Goal: Task Accomplishment & Management: Use online tool/utility

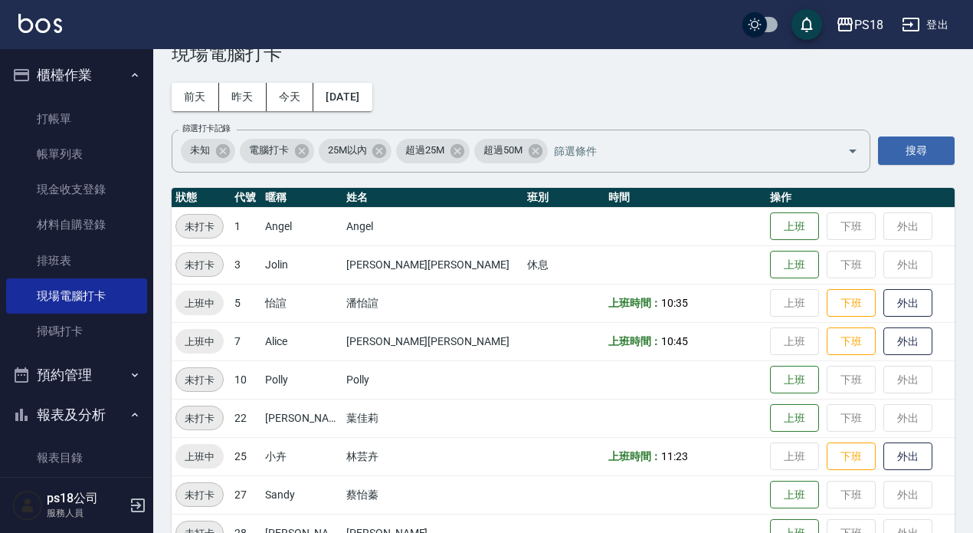
scroll to position [94, 0]
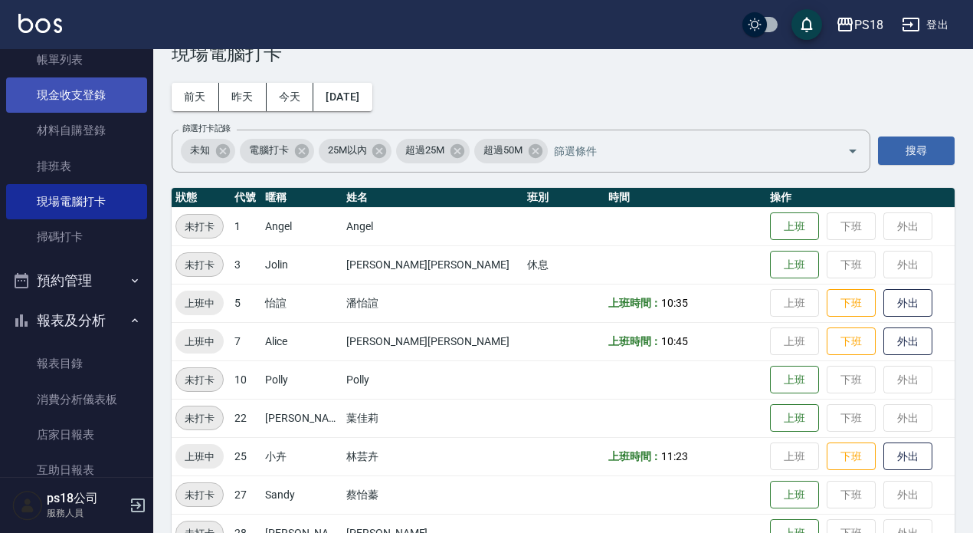
click at [67, 92] on link "現金收支登錄" at bounding box center [76, 94] width 141 height 35
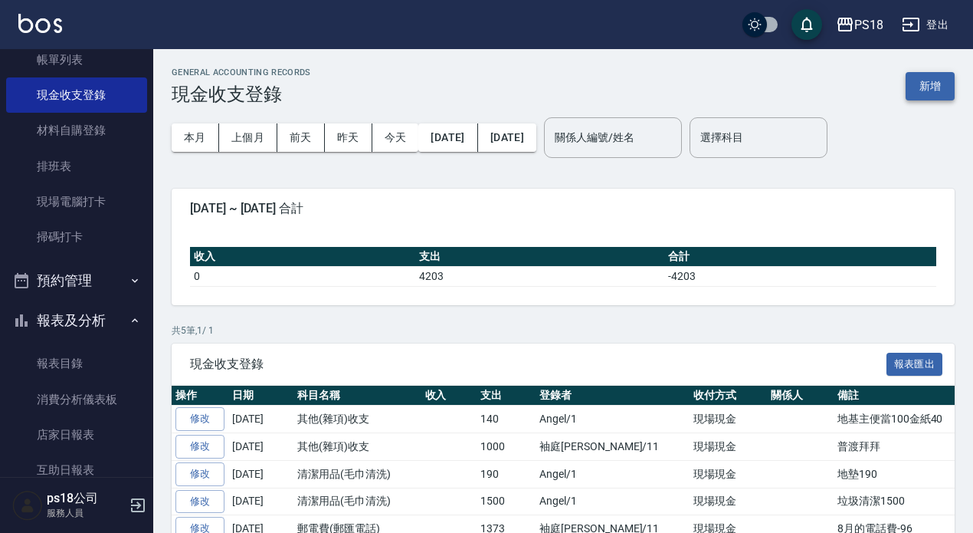
click at [933, 82] on button "新增" at bounding box center [930, 86] width 49 height 28
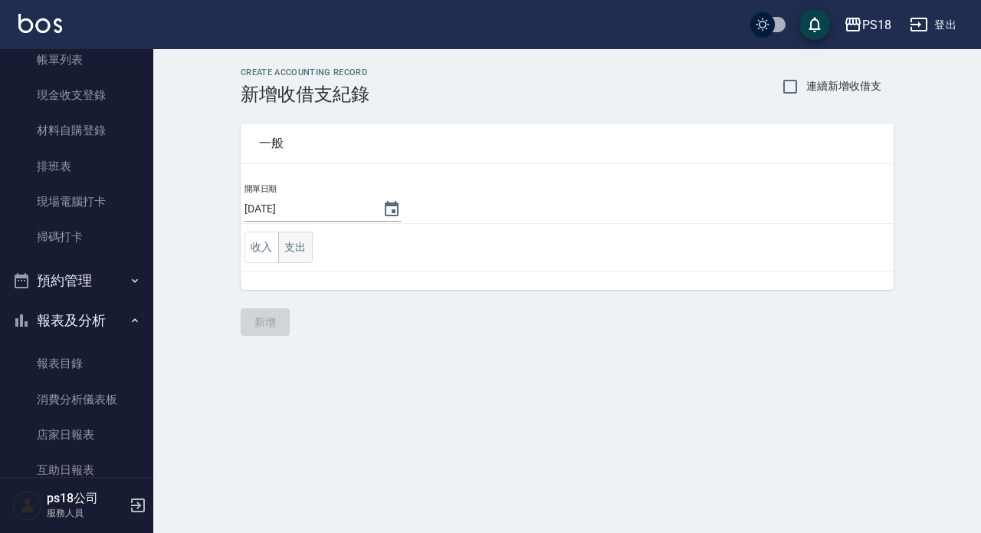
click at [307, 246] on button "支出" at bounding box center [295, 246] width 34 height 31
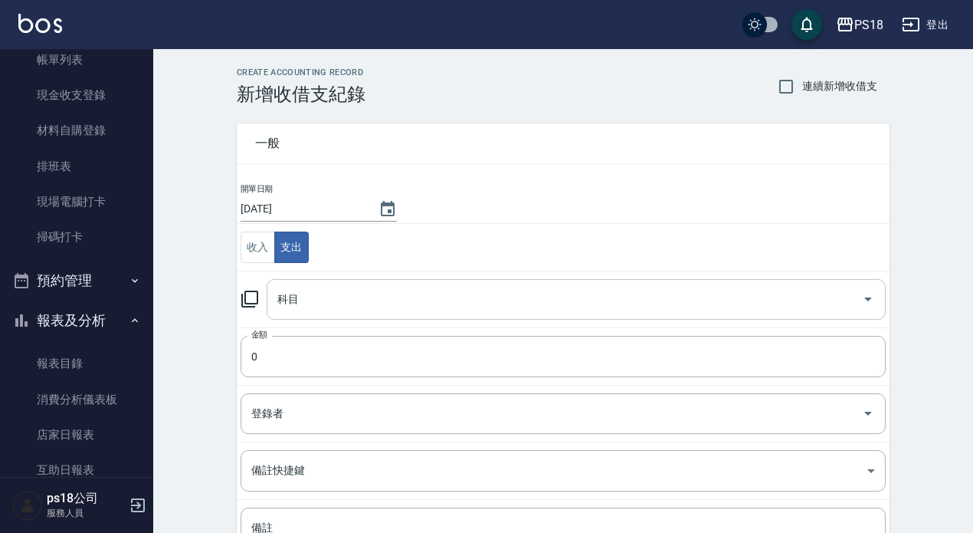
click at [376, 281] on div "科目" at bounding box center [576, 299] width 619 height 41
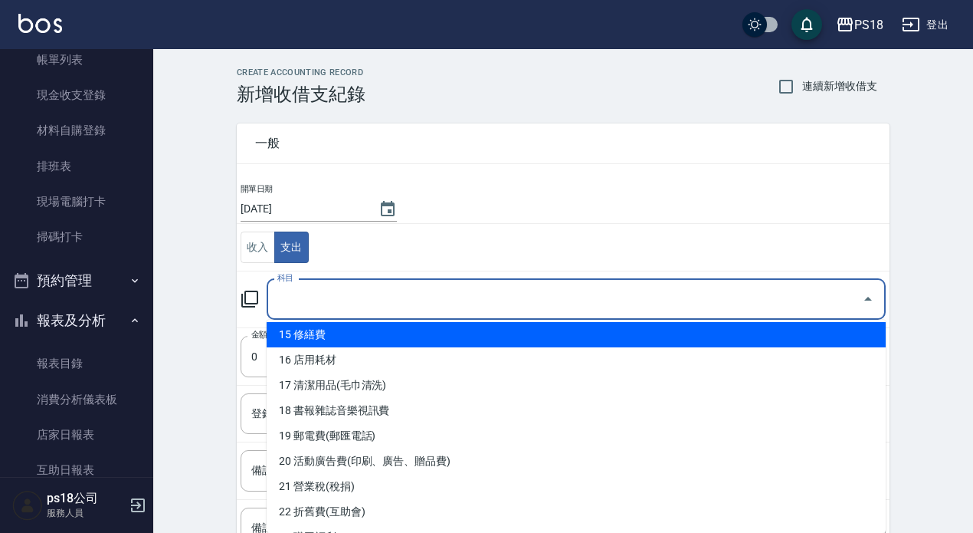
scroll to position [307, 0]
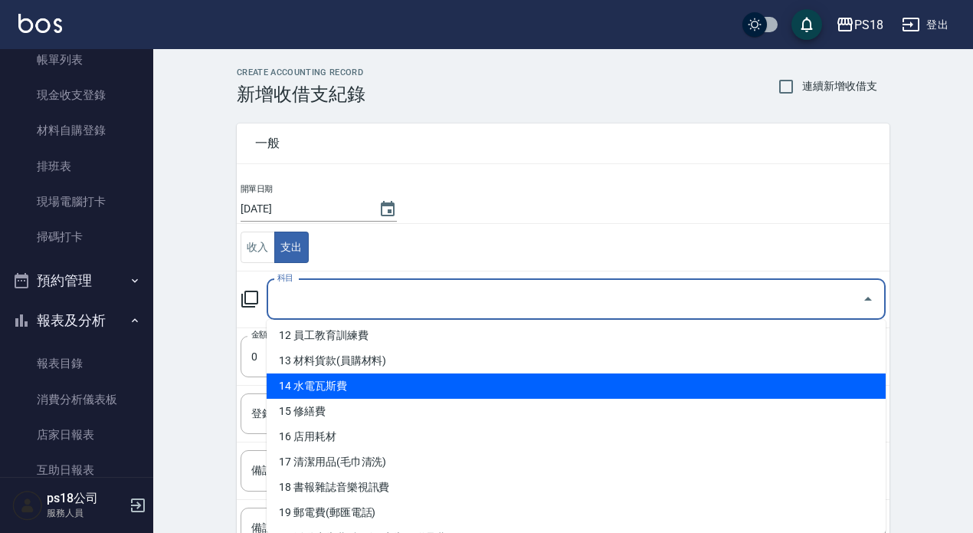
click at [362, 391] on li "14 水電瓦斯費" at bounding box center [576, 385] width 619 height 25
type input "14 水電瓦斯費"
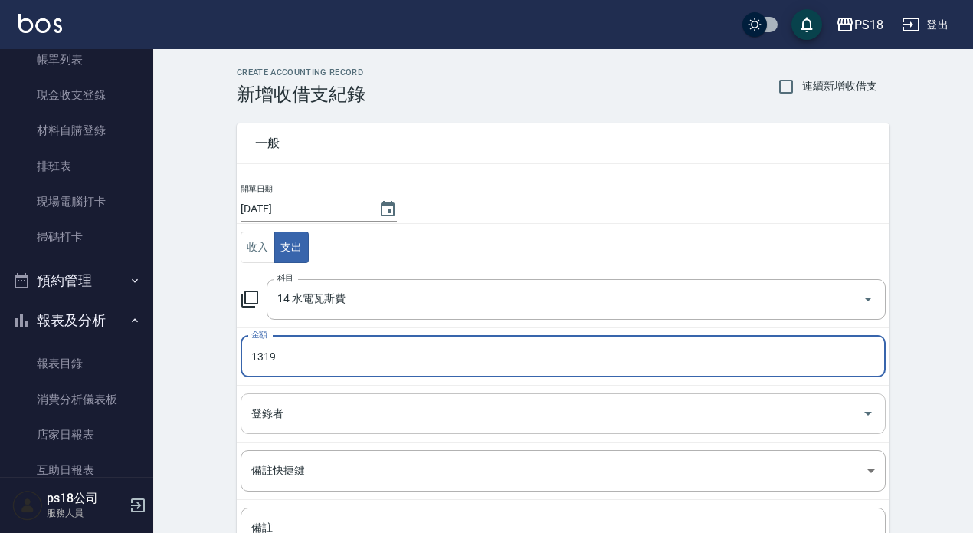
type input "1319"
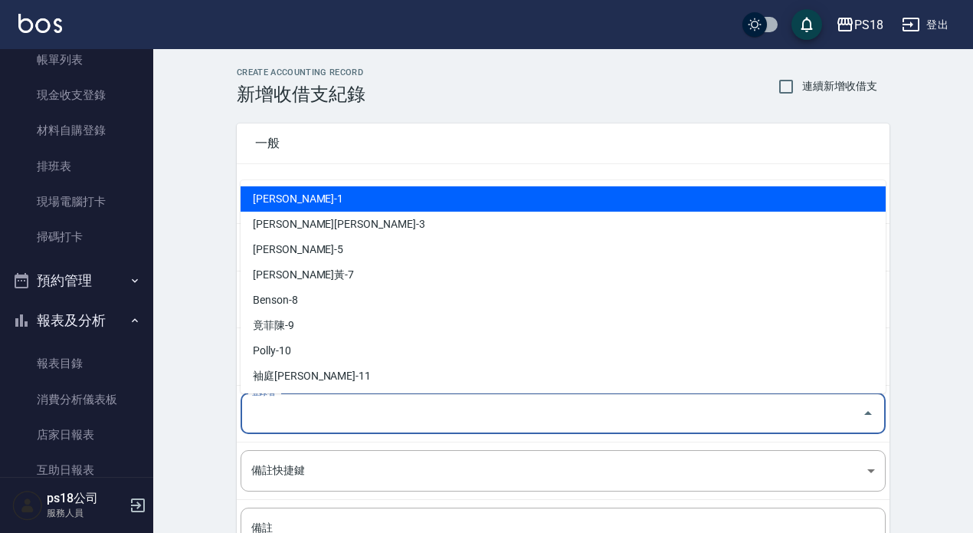
click at [317, 415] on input "登錄者" at bounding box center [552, 413] width 608 height 27
click at [284, 196] on li "[PERSON_NAME]-1" at bounding box center [563, 198] width 645 height 25
type input "[PERSON_NAME]-1"
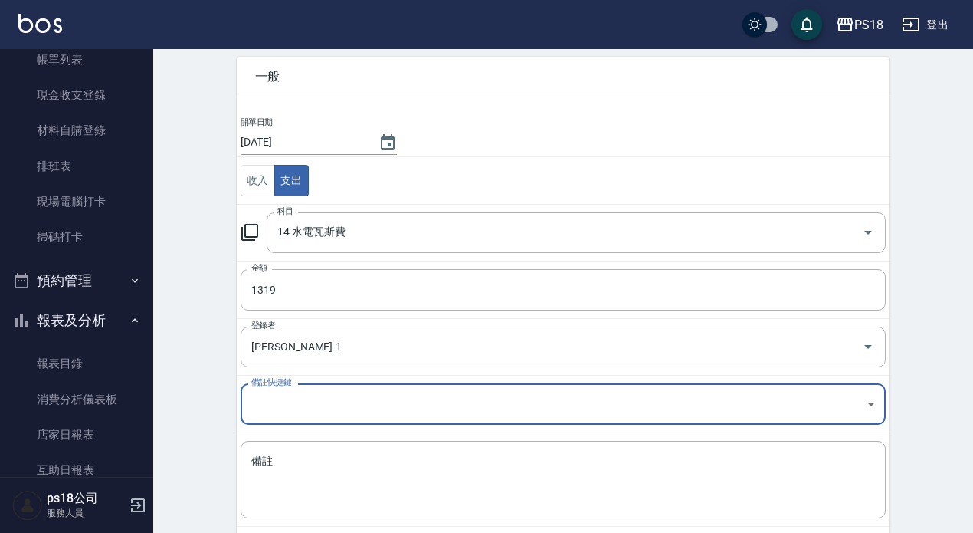
scroll to position [144, 0]
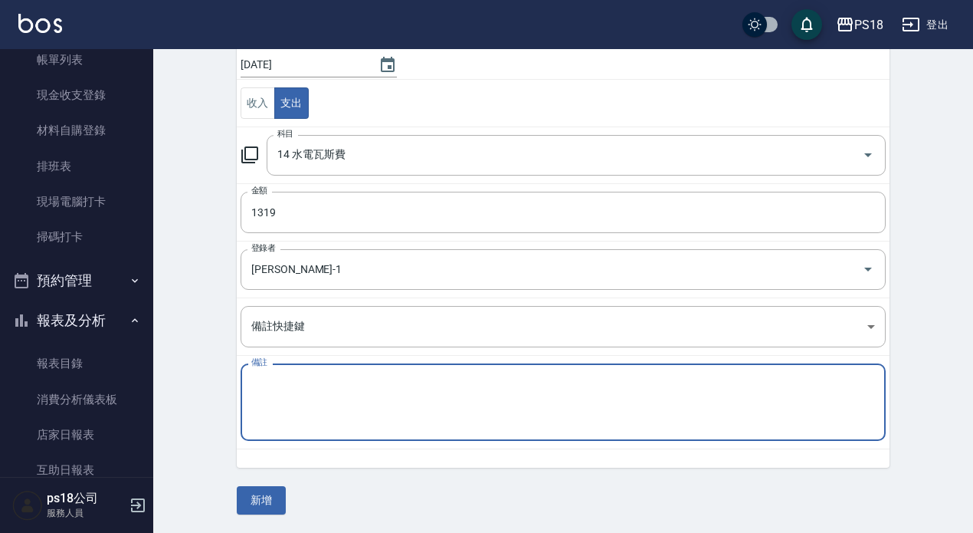
click at [270, 384] on div "備註 x 備註" at bounding box center [563, 401] width 645 height 77
type textarea "J"
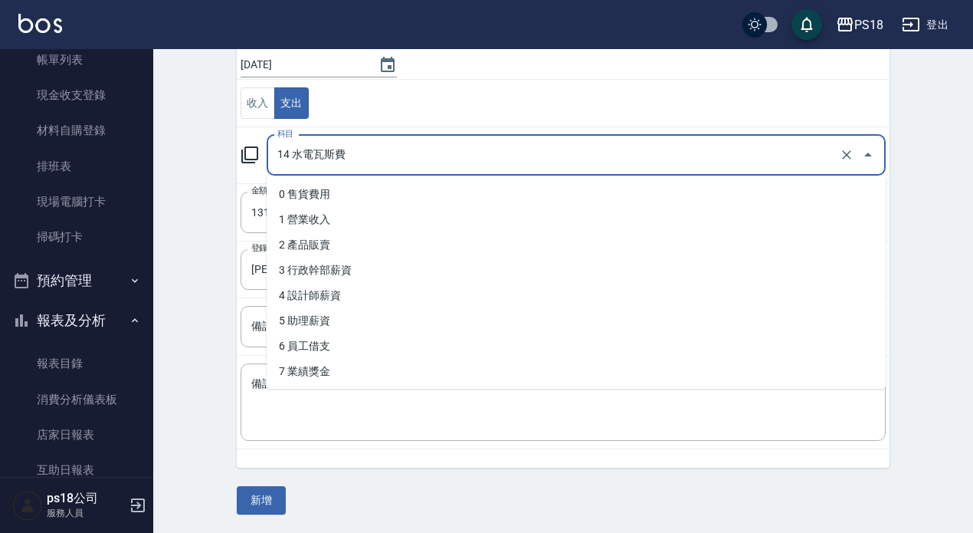
drag, startPoint x: 316, startPoint y: 153, endPoint x: 352, endPoint y: 156, distance: 36.2
click at [352, 156] on input "14 水電瓦斯費" at bounding box center [555, 155] width 563 height 27
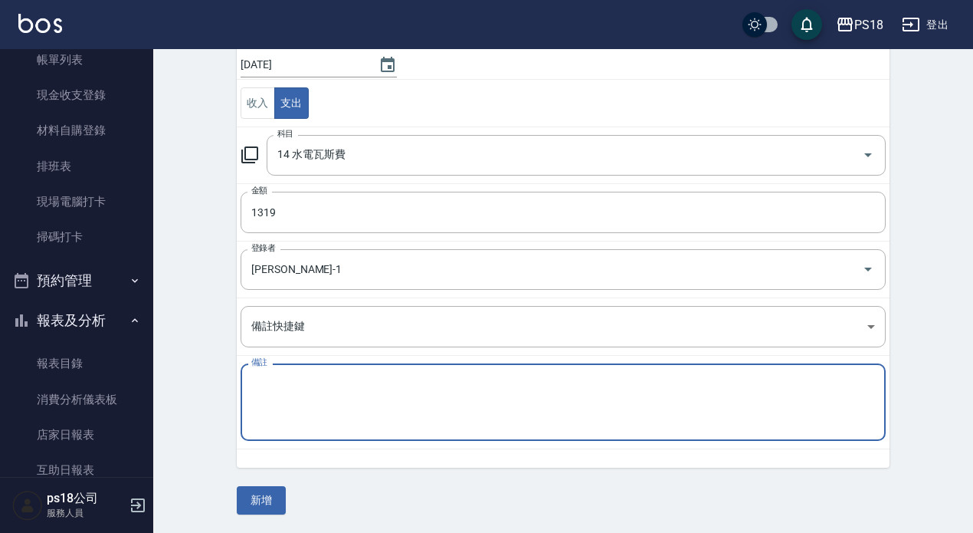
click at [261, 412] on textarea "備註" at bounding box center [563, 402] width 624 height 52
paste textarea "瓦斯費"
type textarea "瓦斯費1319"
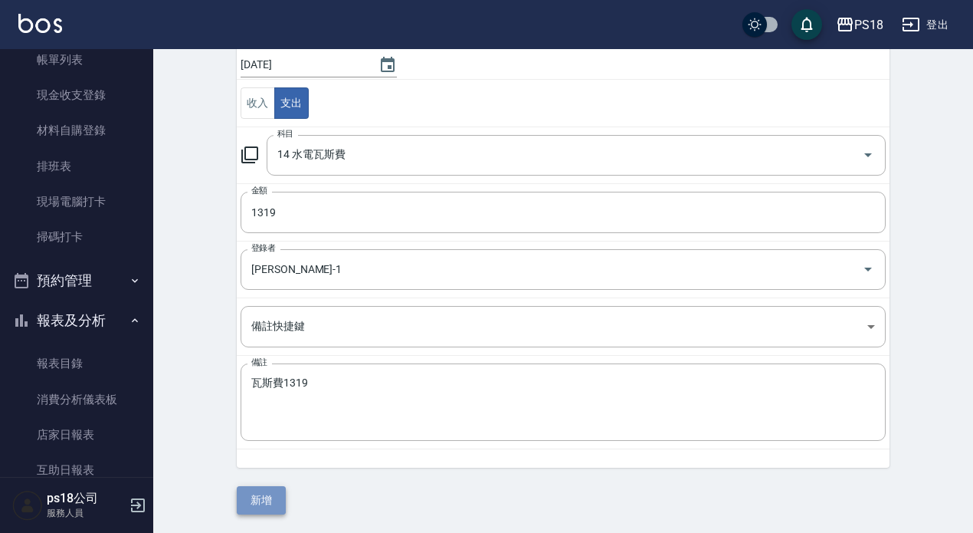
click at [277, 495] on button "新增" at bounding box center [261, 500] width 49 height 28
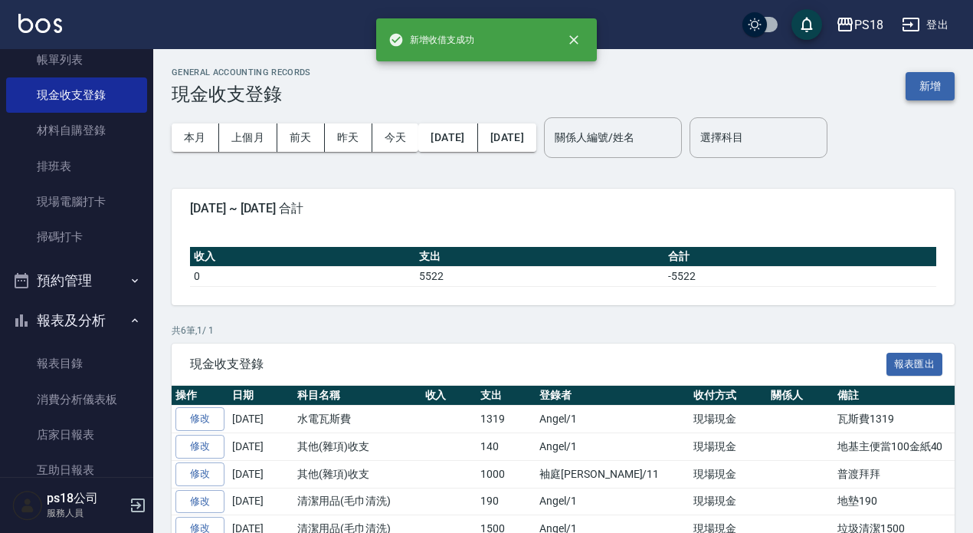
click at [934, 85] on button "新增" at bounding box center [930, 86] width 49 height 28
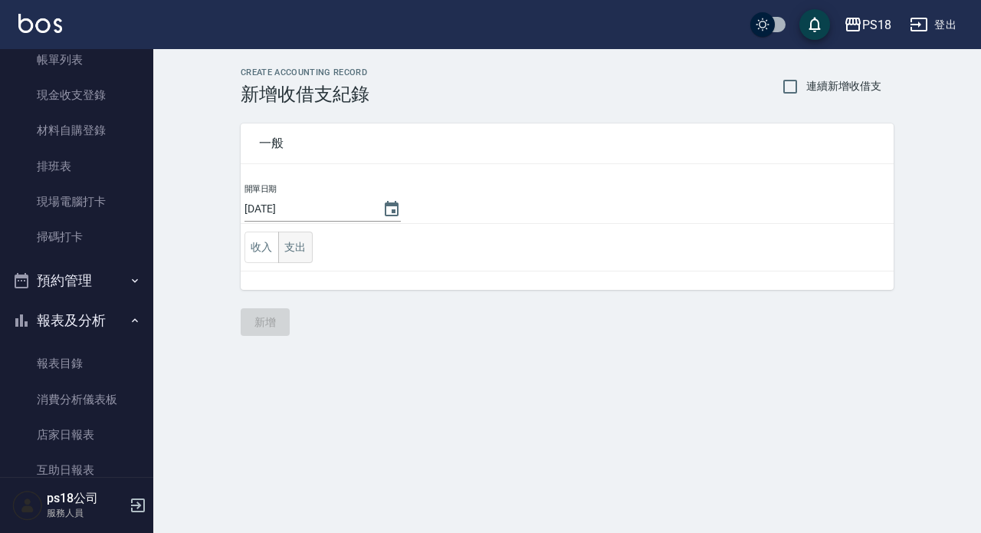
click at [298, 248] on button "支出" at bounding box center [295, 246] width 34 height 31
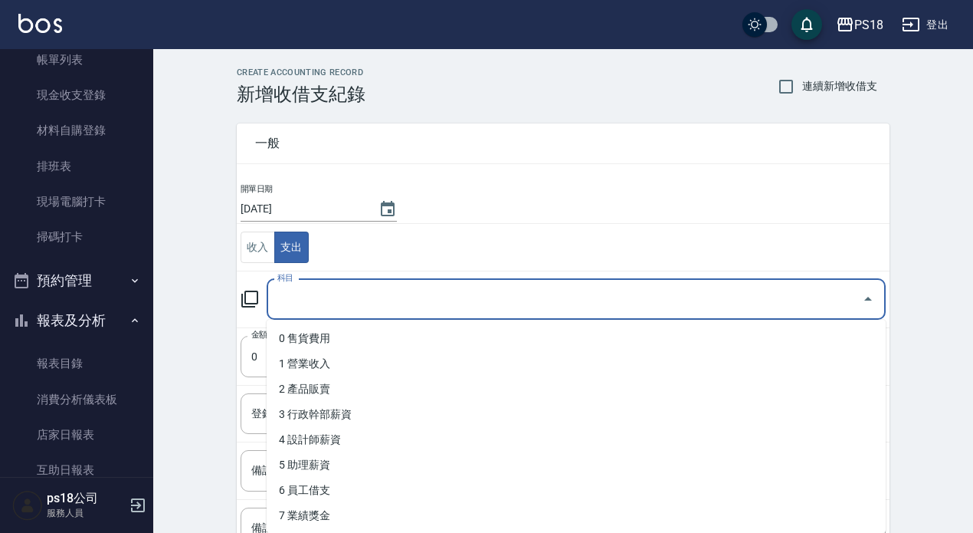
click at [386, 294] on input "科目" at bounding box center [565, 299] width 582 height 27
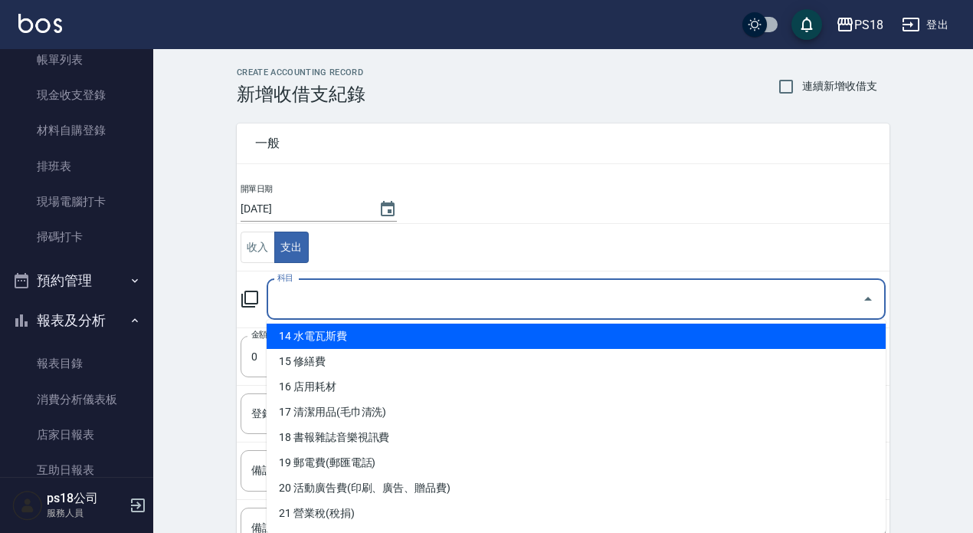
scroll to position [383, 0]
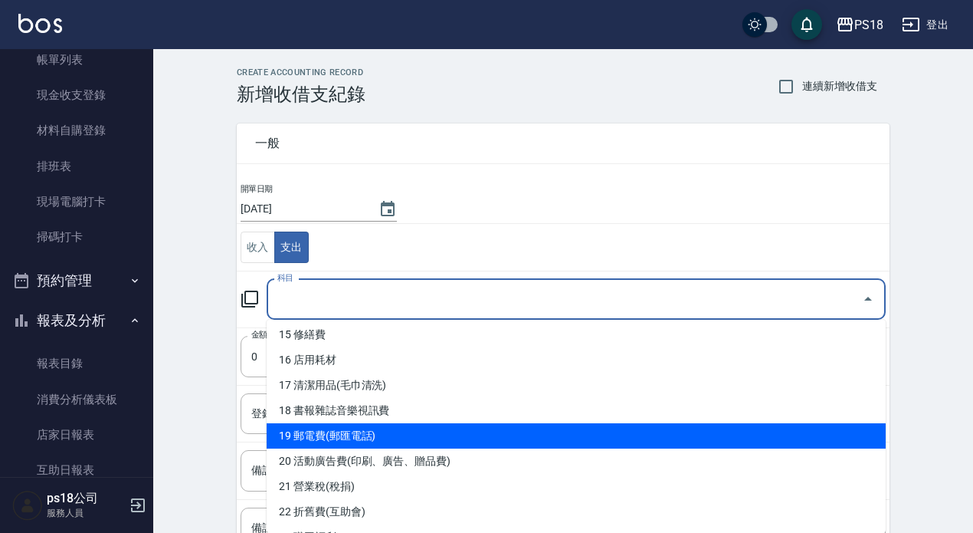
click at [385, 436] on li "19 郵電費(郵匯電話)" at bounding box center [576, 435] width 619 height 25
type input "19 郵電費(郵匯電話)"
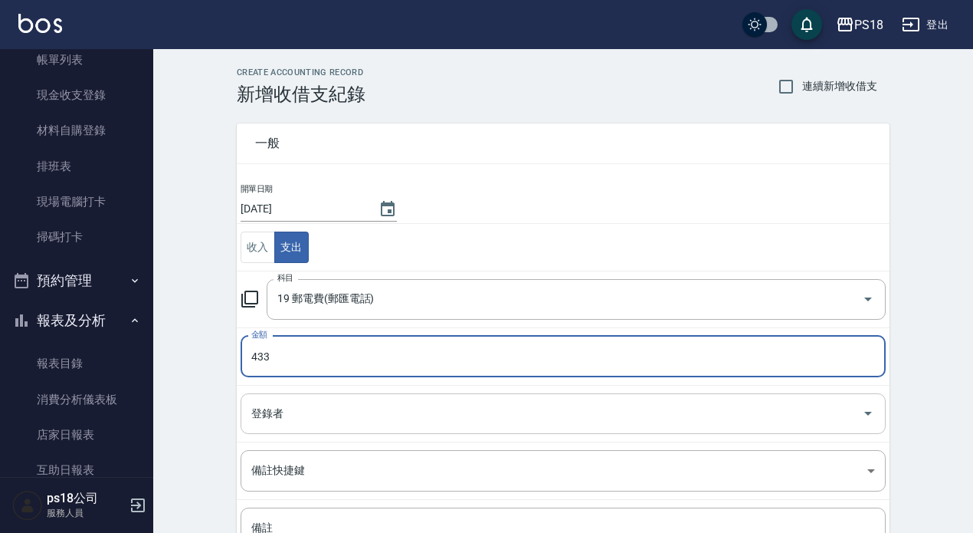
type input "433"
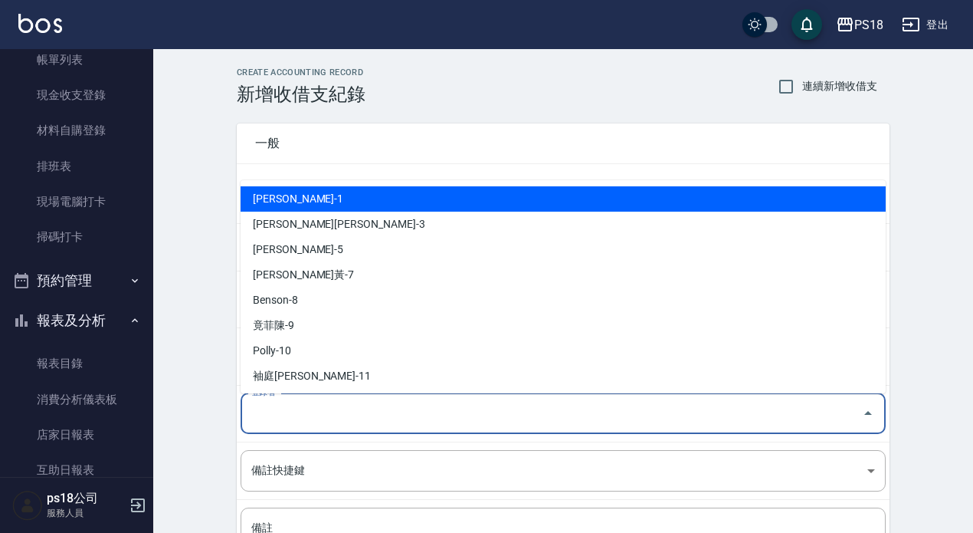
click at [306, 412] on input "登錄者" at bounding box center [552, 413] width 608 height 27
click at [300, 198] on li "[PERSON_NAME]-1" at bounding box center [563, 198] width 645 height 25
type input "[PERSON_NAME]-1"
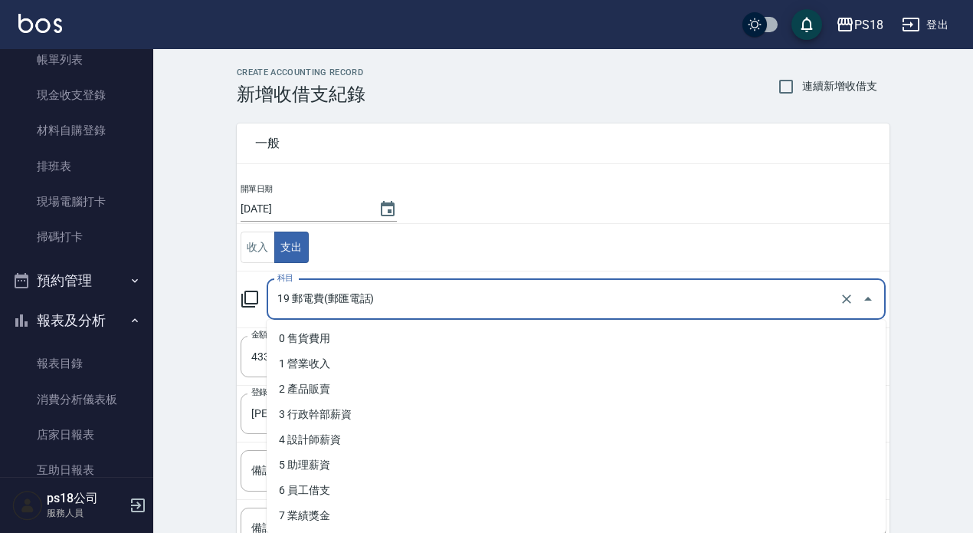
drag, startPoint x: 351, startPoint y: 297, endPoint x: 369, endPoint y: 299, distance: 18.5
click at [369, 299] on input "19 郵電費(郵匯電話)" at bounding box center [555, 299] width 563 height 27
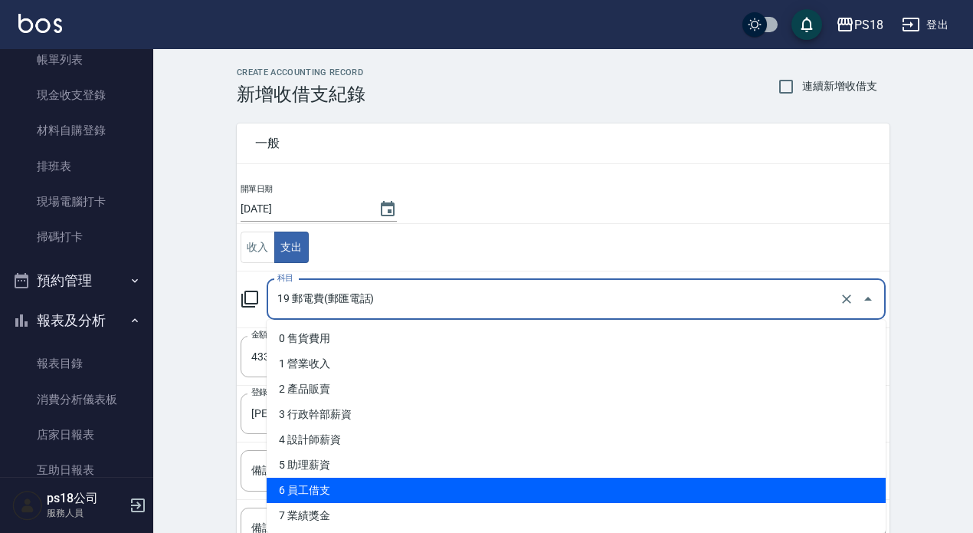
click at [212, 468] on div "CREATE ACCOUNTING RECORD 新增收借支紀錄 連續新增收借支 一般 開單日期 [DATE] 收入 支出 科目 19 郵電費(郵匯電話) 科…" at bounding box center [563, 363] width 820 height 628
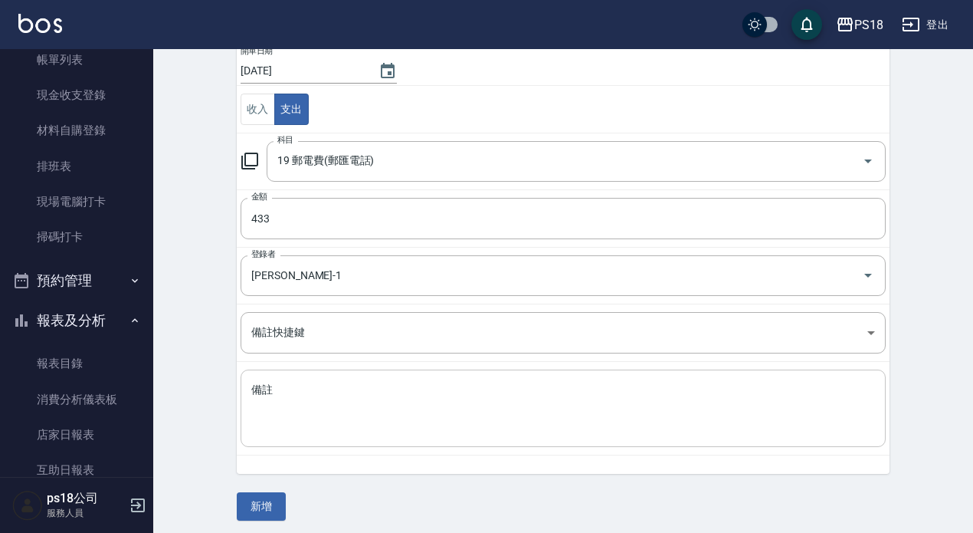
scroll to position [144, 0]
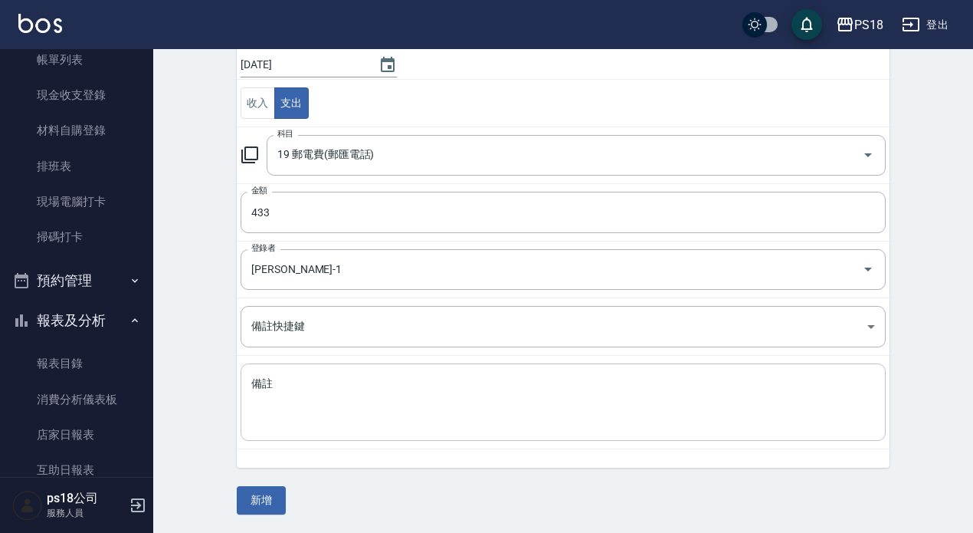
click at [264, 381] on textarea "備註" at bounding box center [563, 402] width 624 height 52
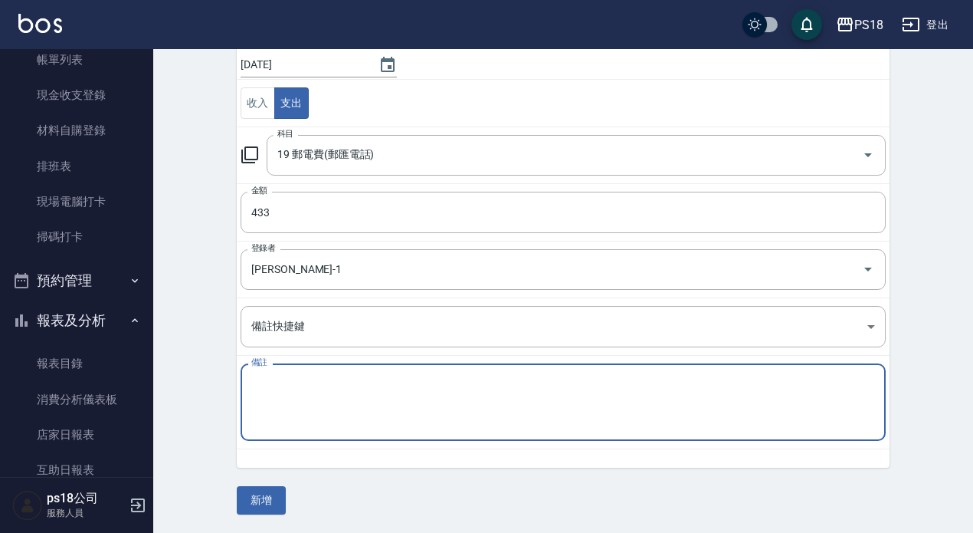
paste textarea "電話"
type textarea "電話費433"
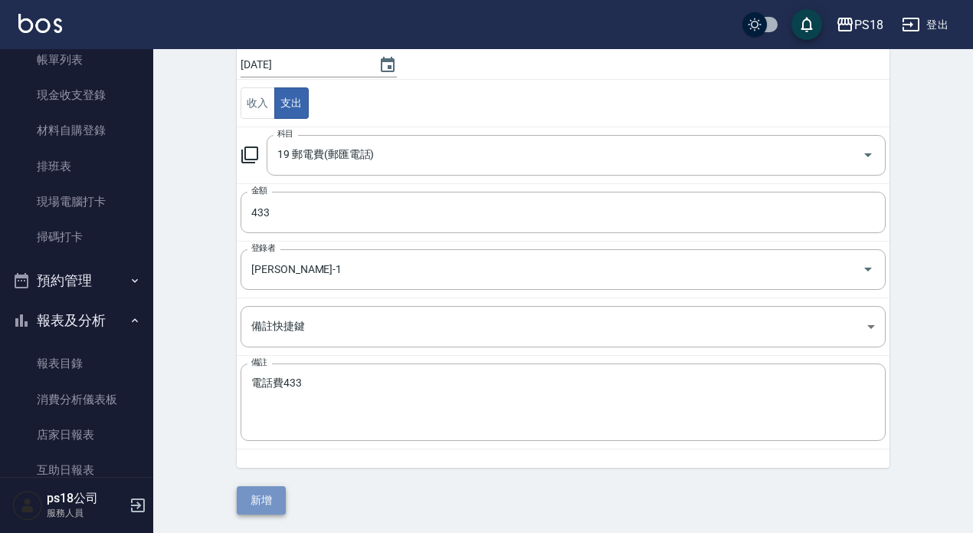
click at [264, 493] on button "新增" at bounding box center [261, 500] width 49 height 28
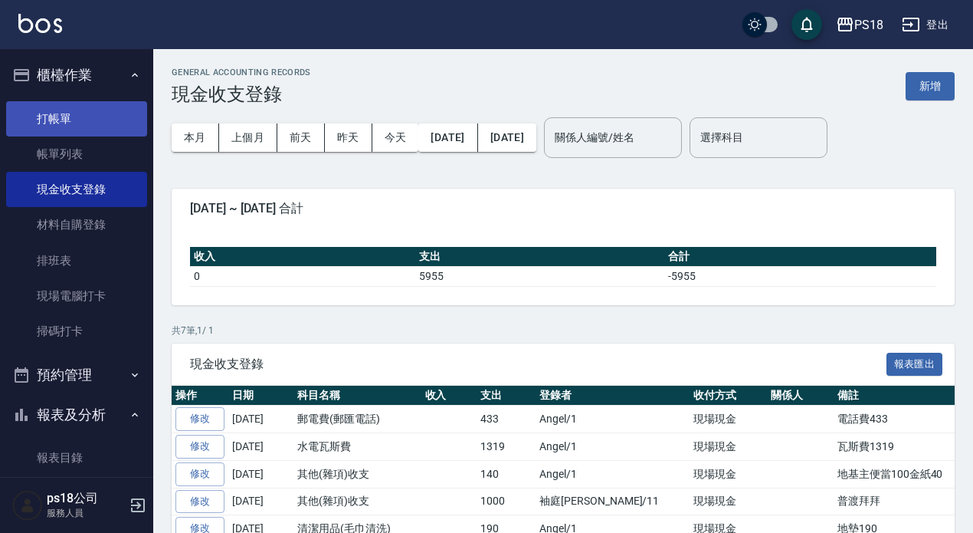
click at [69, 114] on link "打帳單" at bounding box center [76, 118] width 141 height 35
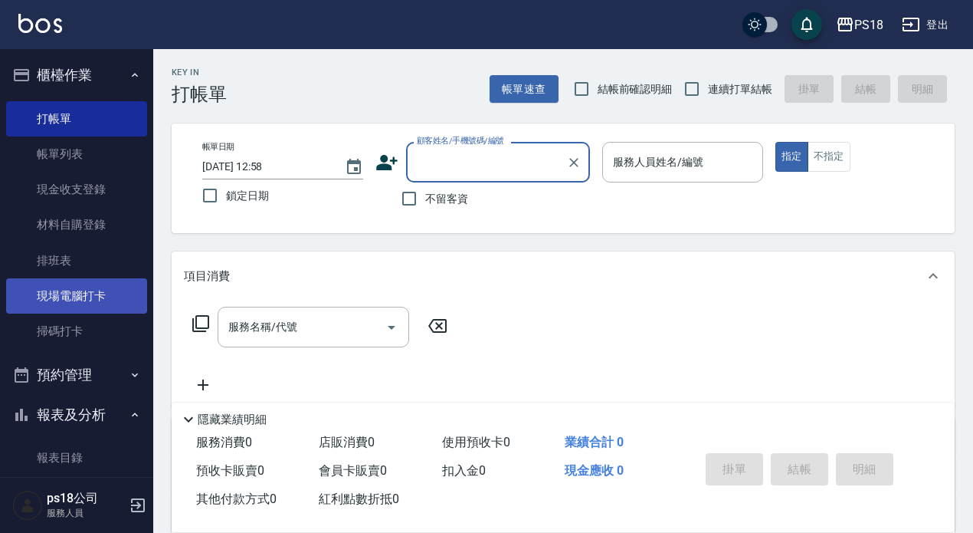
click at [103, 289] on link "現場電腦打卡" at bounding box center [76, 295] width 141 height 35
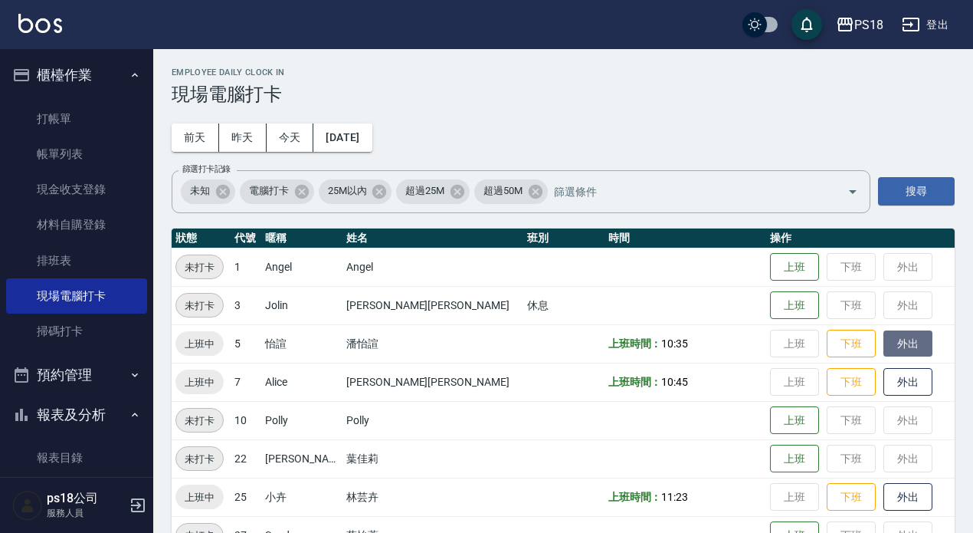
click at [884, 346] on button "外出" at bounding box center [908, 343] width 49 height 27
